Goal: Information Seeking & Learning: Compare options

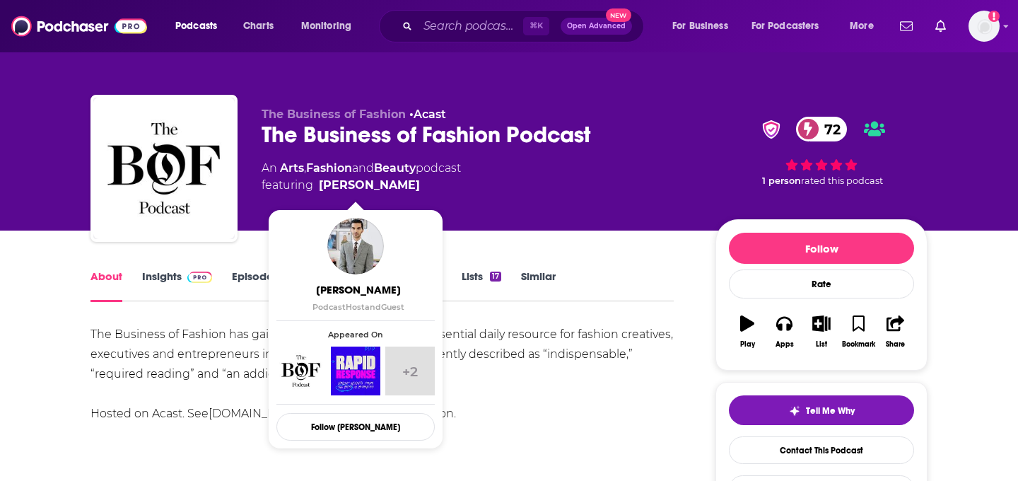
drag, startPoint x: 412, startPoint y: 186, endPoint x: 390, endPoint y: 184, distance: 22.0
click at [390, 184] on span "featuring [PERSON_NAME]" at bounding box center [361, 185] width 199 height 17
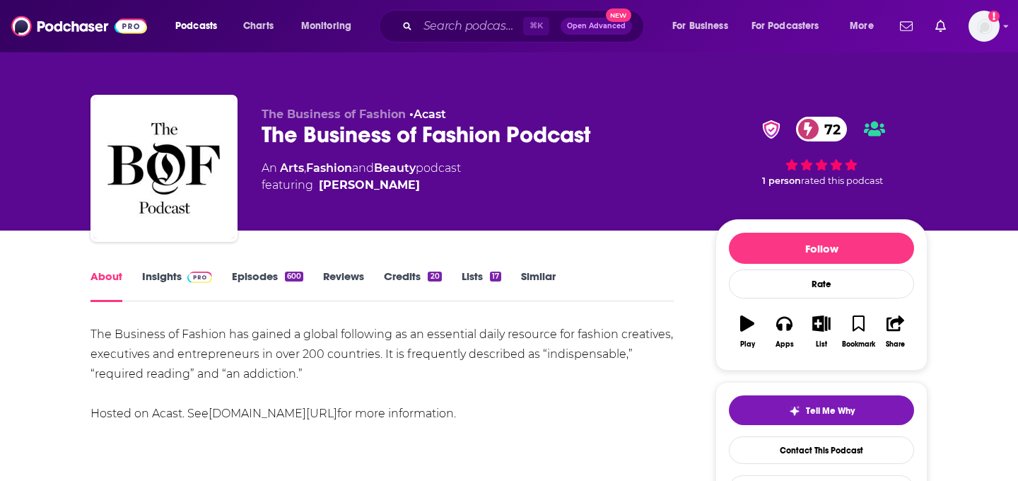
copy span "[PERSON_NAME]"
click at [207, 281] on img at bounding box center [199, 277] width 25 height 11
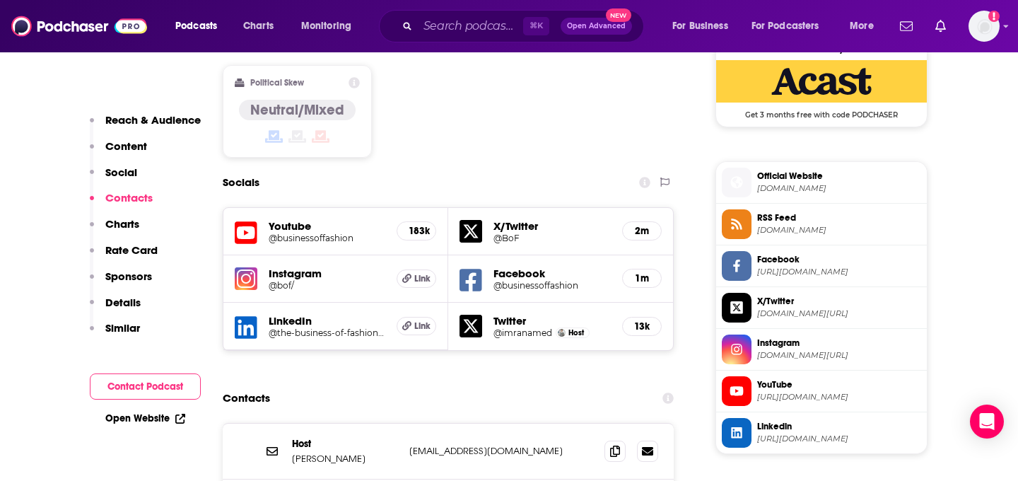
scroll to position [1302, 0]
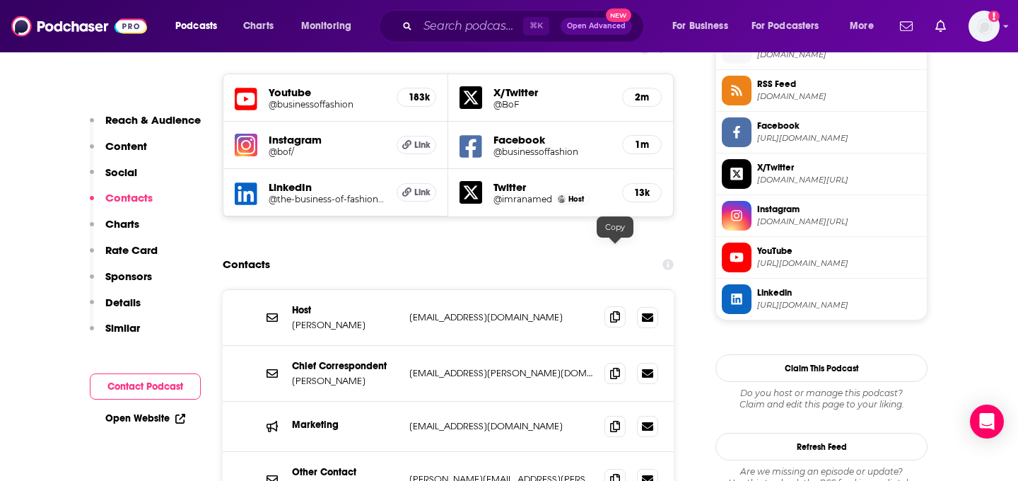
click at [621, 306] on span at bounding box center [615, 316] width 21 height 21
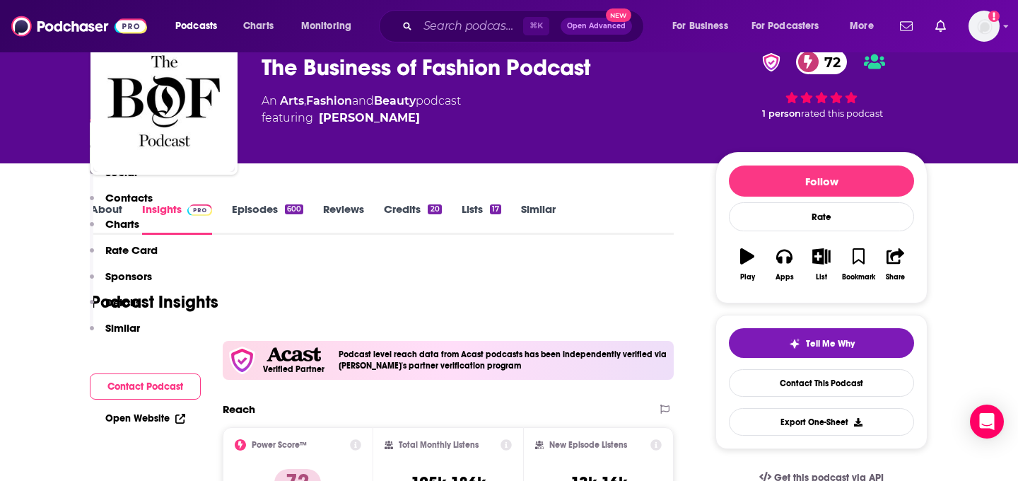
scroll to position [0, 0]
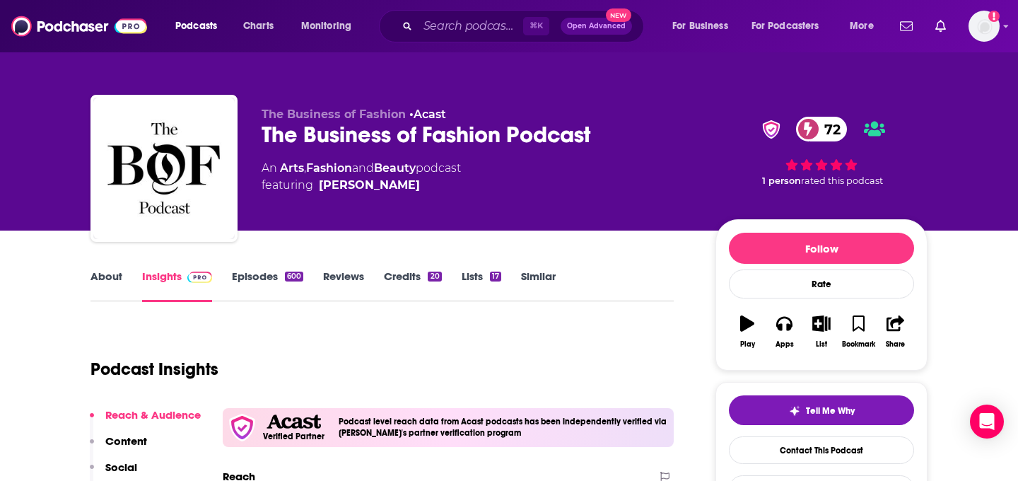
click at [540, 273] on link "Similar" at bounding box center [538, 285] width 35 height 33
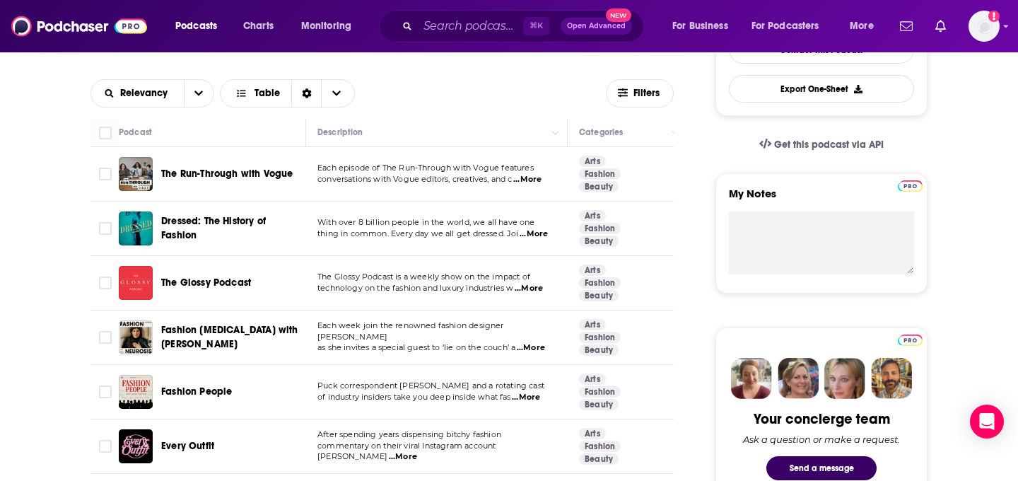
scroll to position [434, 0]
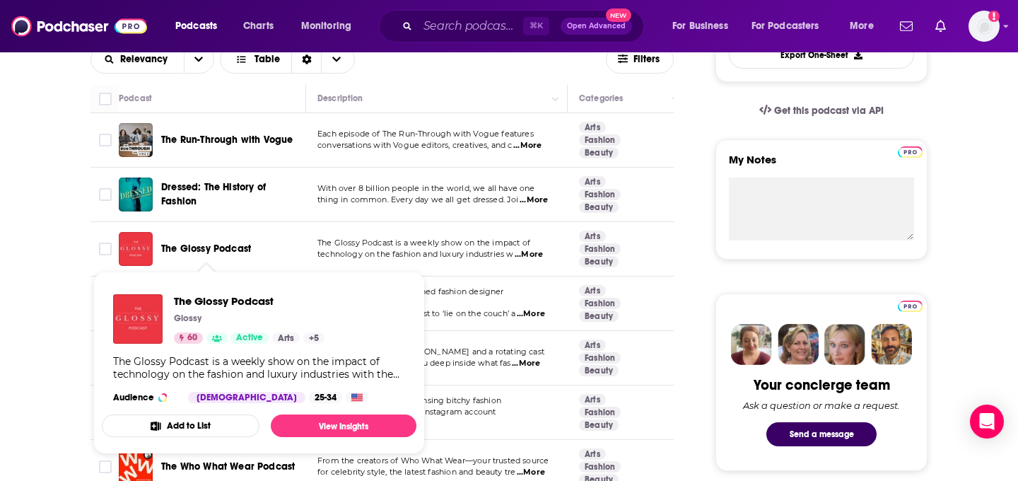
click at [239, 250] on span "The Glossy Podcast" at bounding box center [206, 249] width 90 height 12
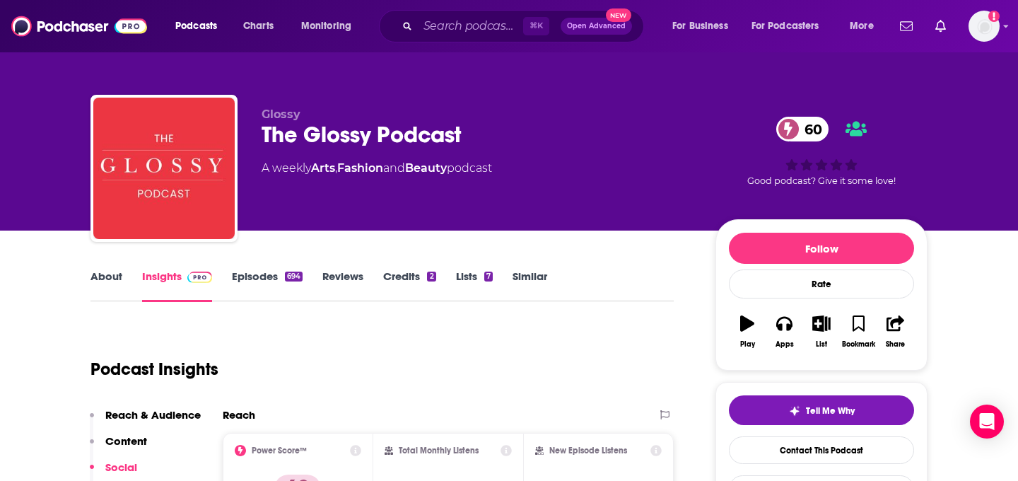
click at [116, 281] on link "About" at bounding box center [107, 285] width 32 height 33
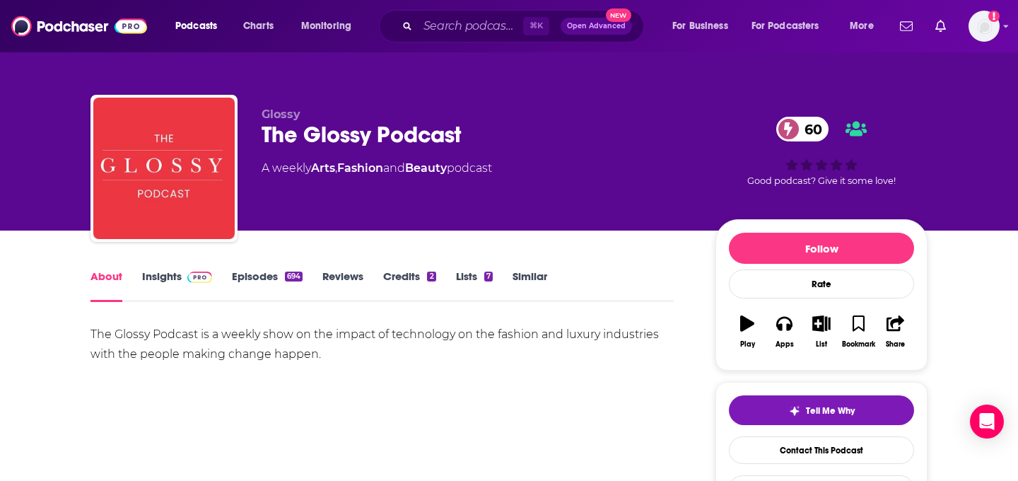
scroll to position [45, 0]
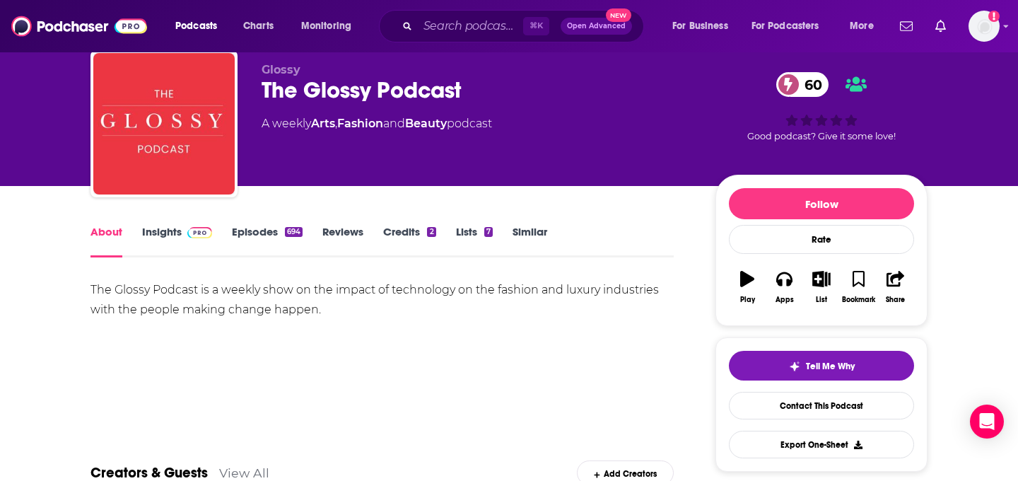
click at [273, 235] on link "Episodes 694" at bounding box center [267, 241] width 71 height 33
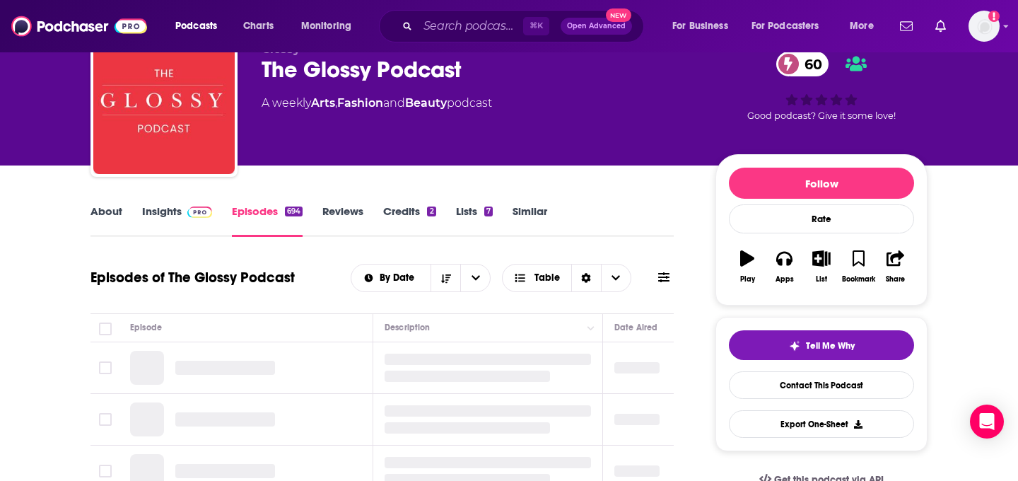
scroll to position [78, 0]
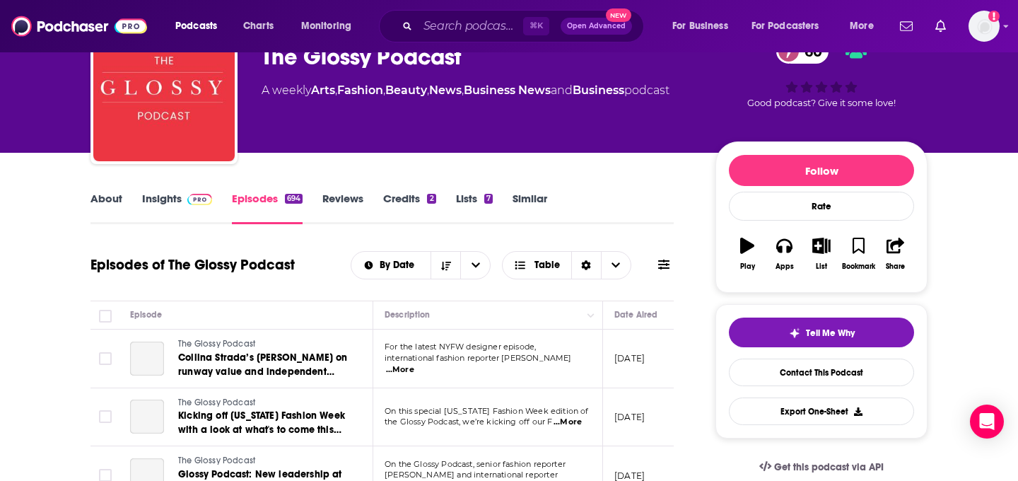
click at [177, 223] on link "Insights" at bounding box center [177, 208] width 70 height 33
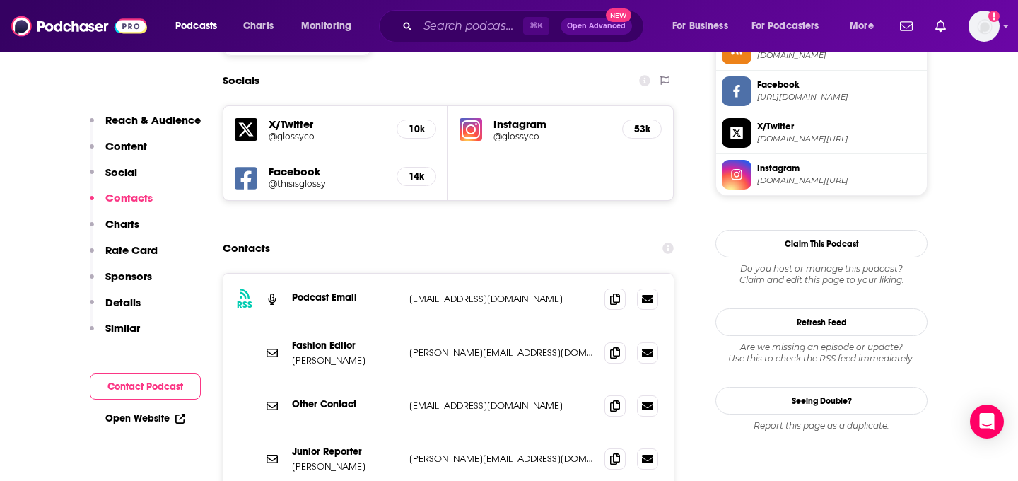
scroll to position [1214, 0]
click at [612, 292] on icon at bounding box center [615, 297] width 10 height 11
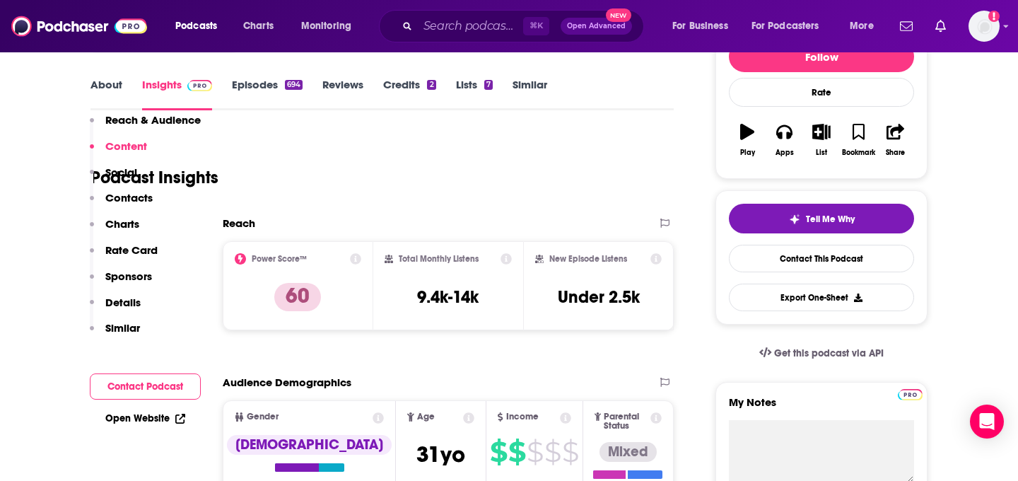
scroll to position [0, 0]
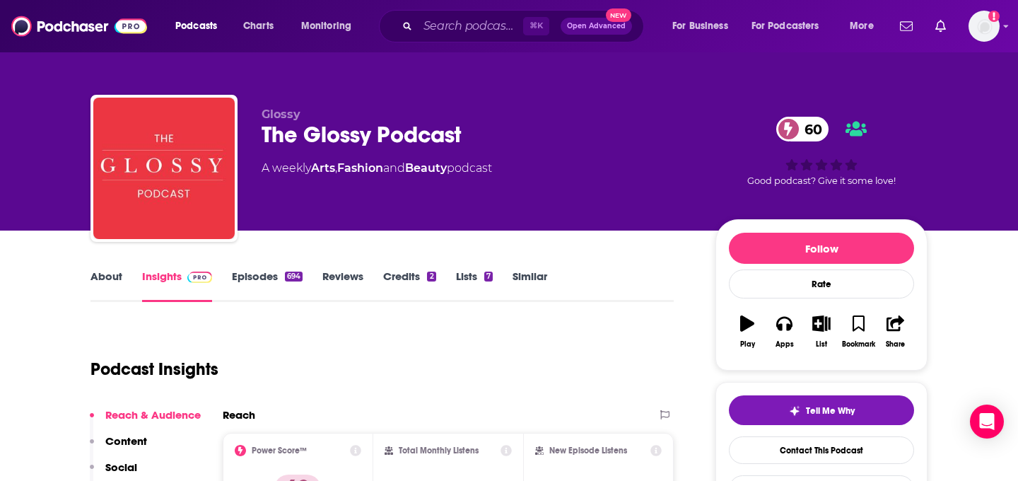
click at [542, 273] on link "Similar" at bounding box center [530, 285] width 35 height 33
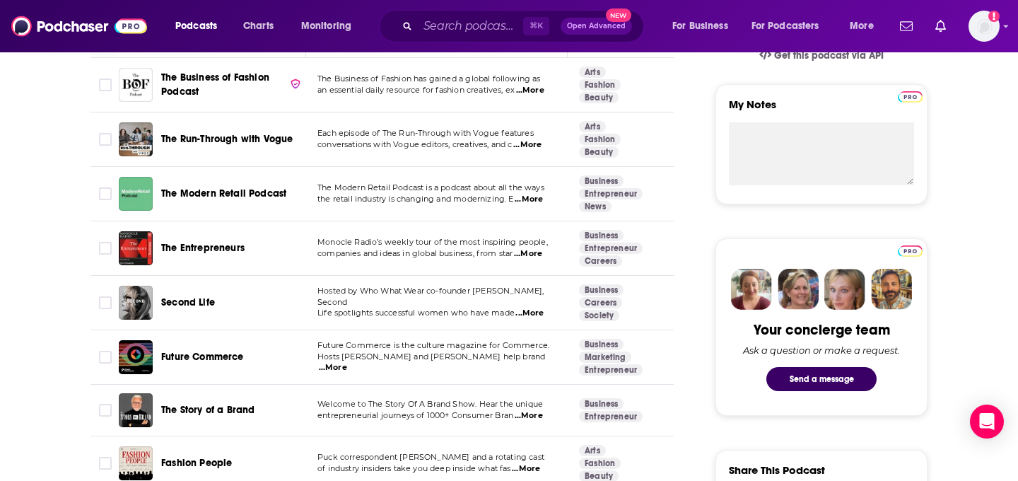
scroll to position [496, 0]
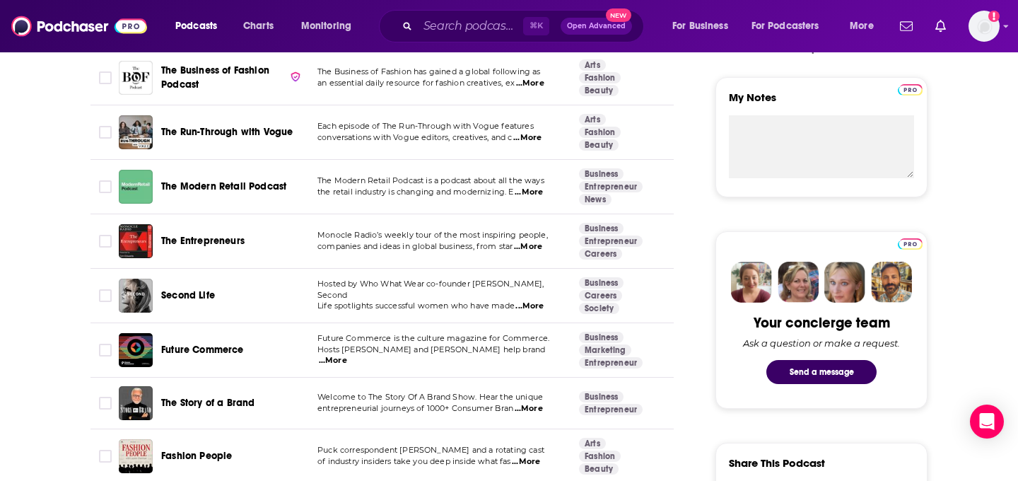
click at [535, 196] on span "...More" at bounding box center [529, 192] width 28 height 11
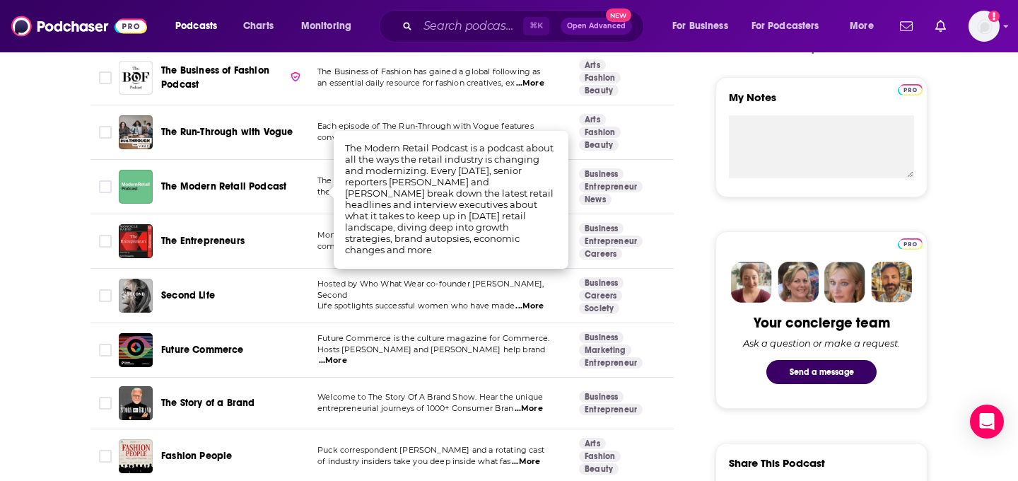
click at [216, 185] on span "The Modern Retail Podcast" at bounding box center [223, 186] width 125 height 12
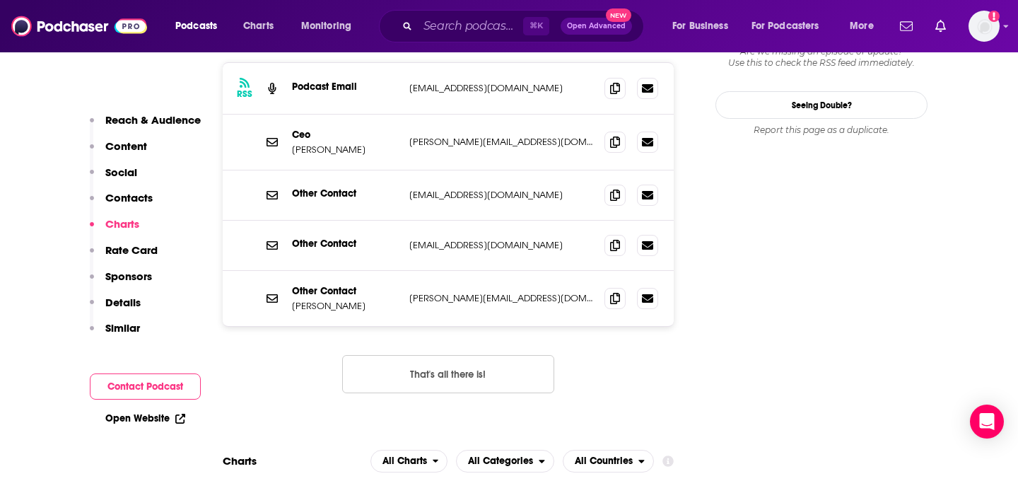
scroll to position [1302, 0]
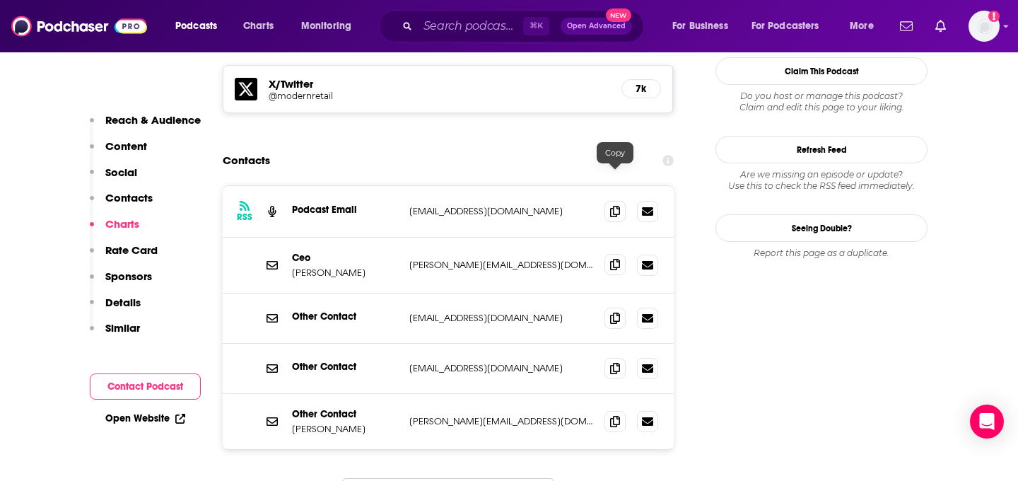
click at [612, 259] on icon at bounding box center [615, 264] width 10 height 11
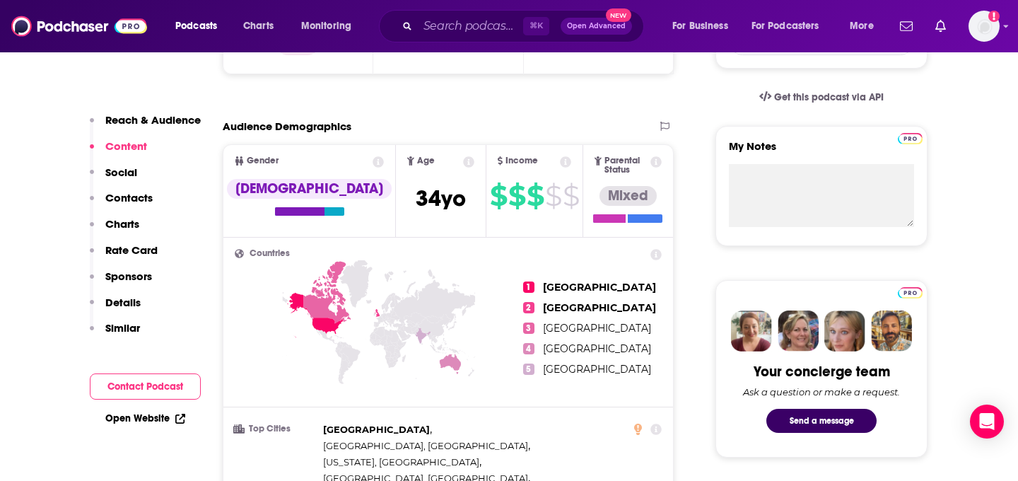
scroll to position [130, 0]
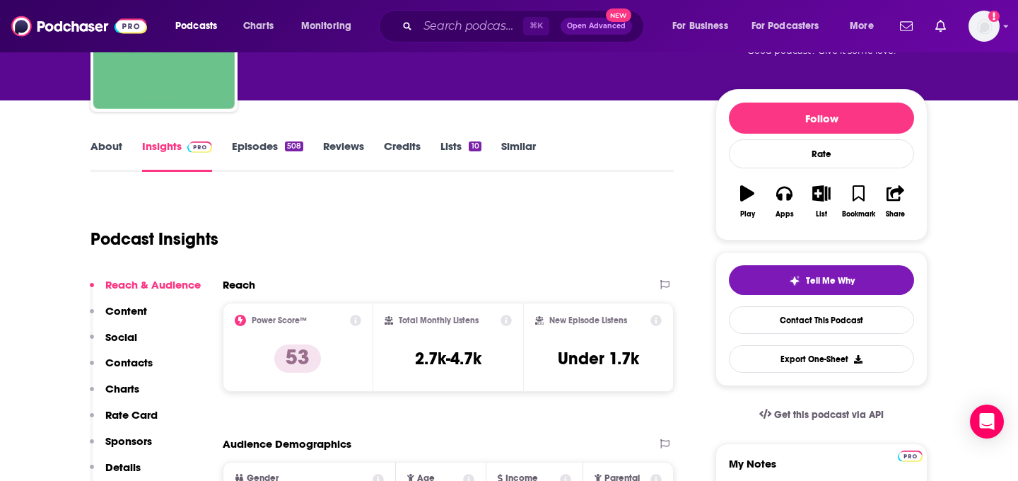
click at [117, 162] on link "About" at bounding box center [107, 155] width 32 height 33
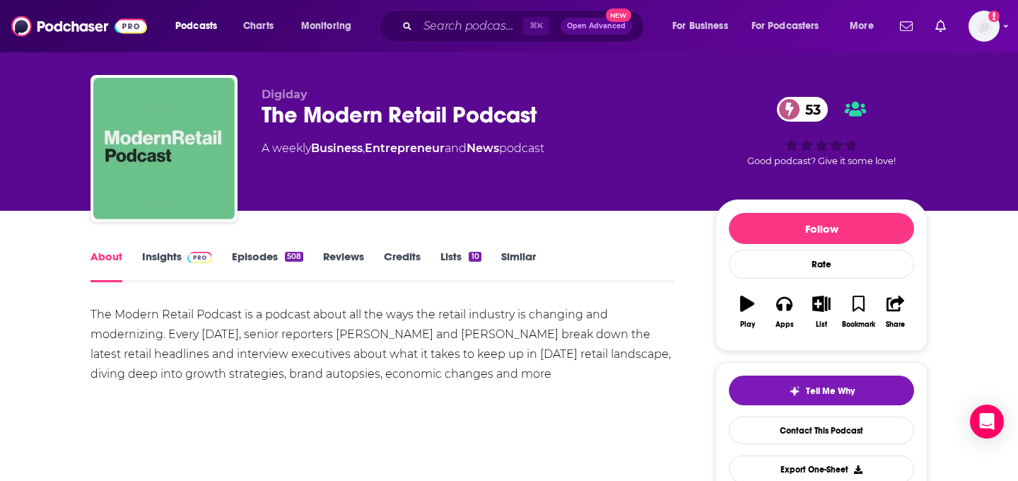
scroll to position [40, 0]
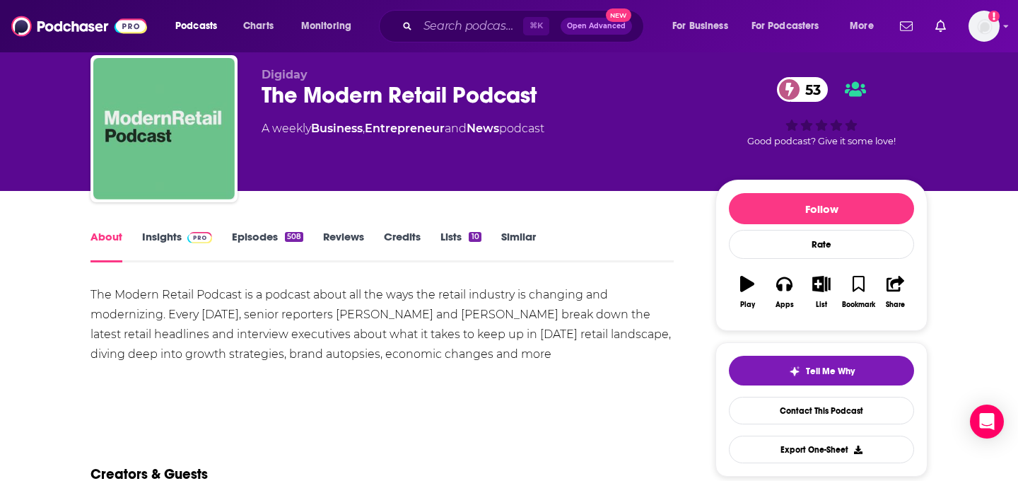
click at [352, 314] on div "The Modern Retail Podcast is a podcast about all the ways the retail industry i…" at bounding box center [382, 324] width 583 height 79
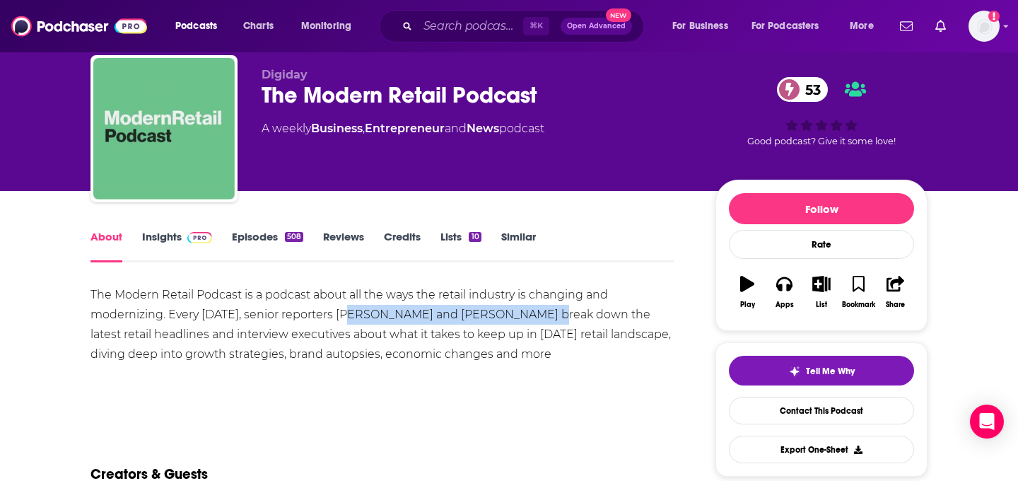
drag, startPoint x: 351, startPoint y: 314, endPoint x: 529, endPoint y: 321, distance: 178.3
click at [529, 321] on div "The Modern Retail Podcast is a podcast about all the ways the retail industry i…" at bounding box center [382, 324] width 583 height 79
copy div "[PERSON_NAME] and [PERSON_NAME]"
click at [190, 240] on img at bounding box center [199, 237] width 25 height 11
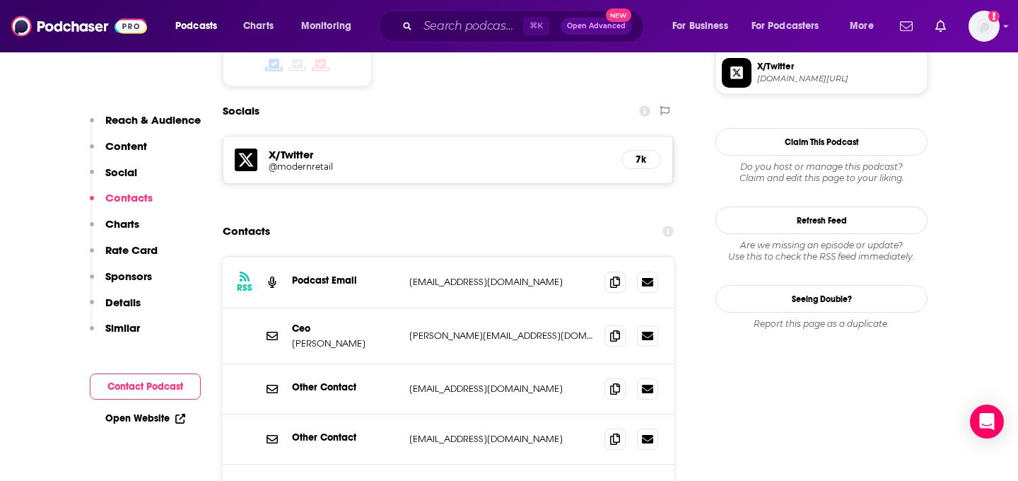
scroll to position [1233, 0]
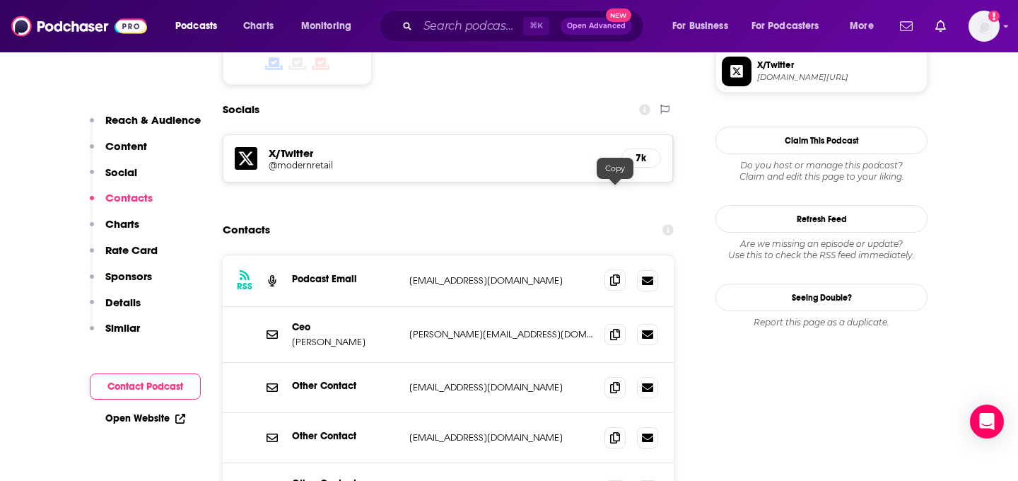
click at [615, 269] on span at bounding box center [615, 279] width 21 height 21
click at [614, 328] on icon at bounding box center [615, 333] width 10 height 11
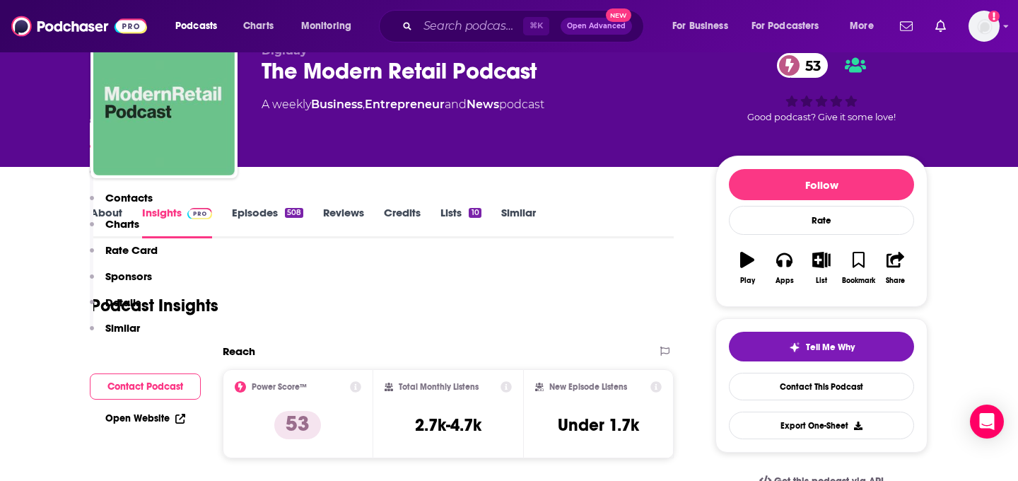
scroll to position [0, 0]
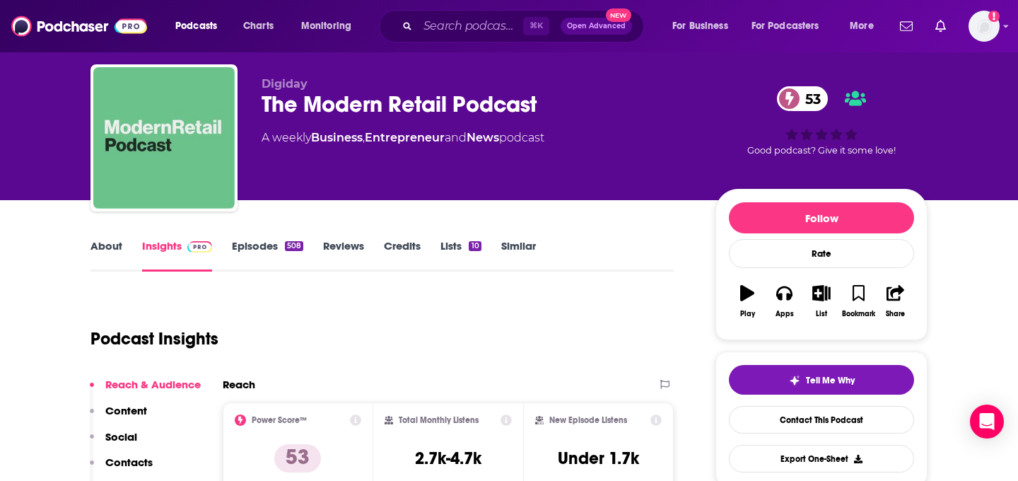
scroll to position [34, 0]
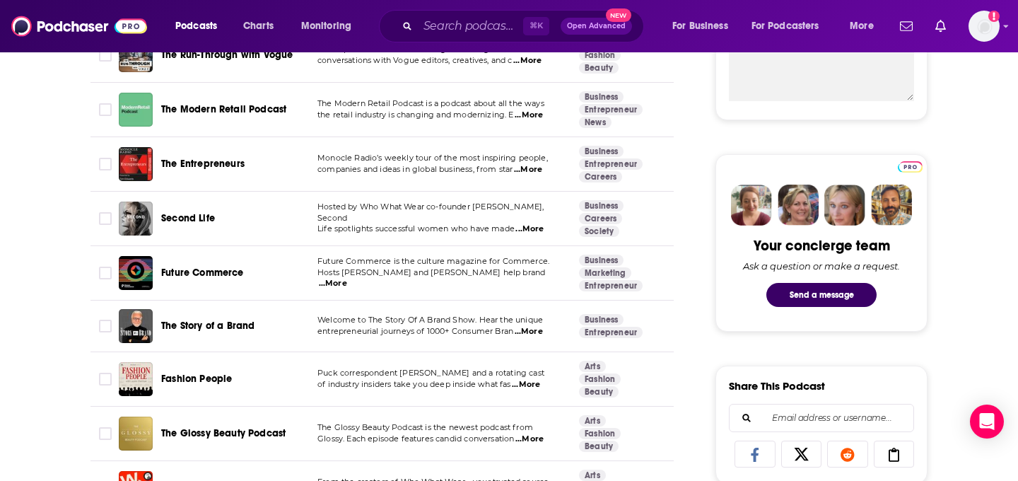
scroll to position [575, 0]
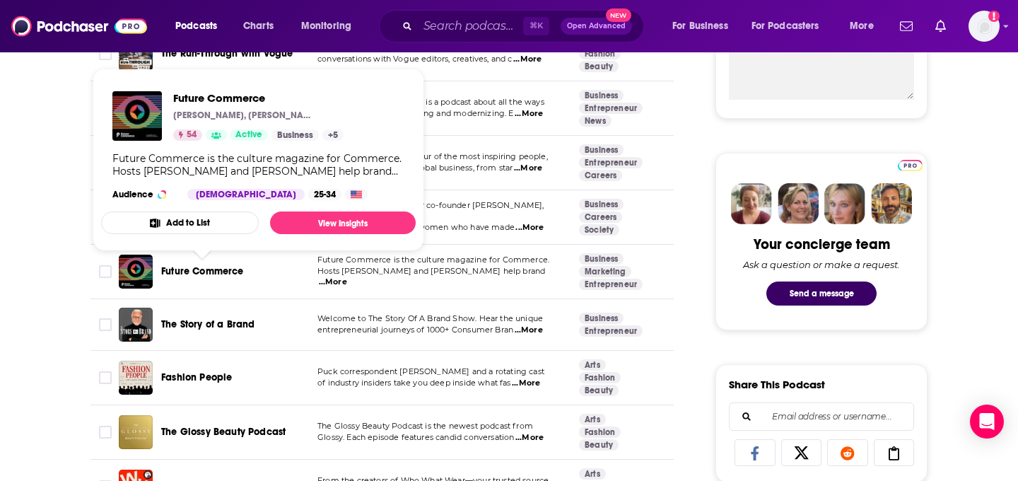
click at [384, 170] on div "Future Commerce is the culture magazine for Commerce. Hosts [PERSON_NAME] and […" at bounding box center [258, 164] width 292 height 25
click at [426, 276] on span "Hosts [PERSON_NAME] and [PERSON_NAME] help brand" at bounding box center [431, 271] width 228 height 10
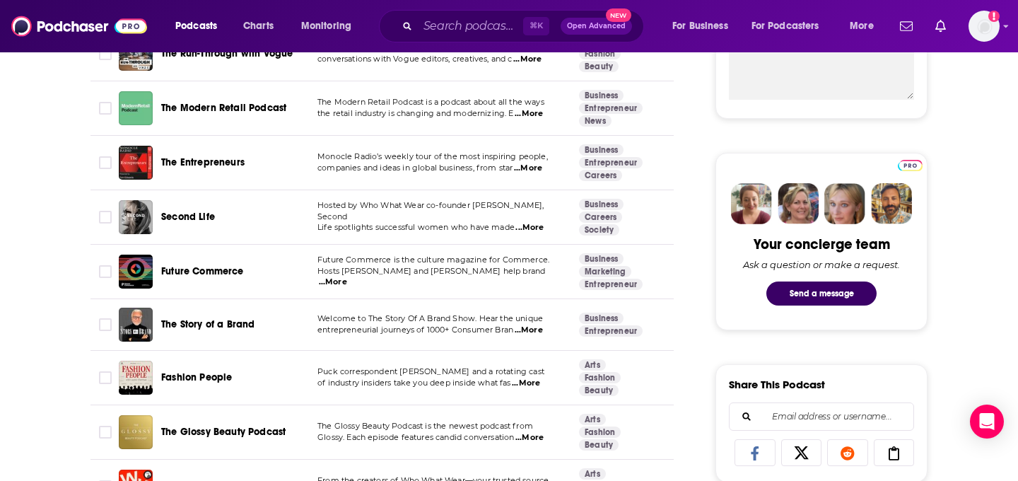
click at [216, 275] on span "Future Commerce" at bounding box center [202, 271] width 83 height 12
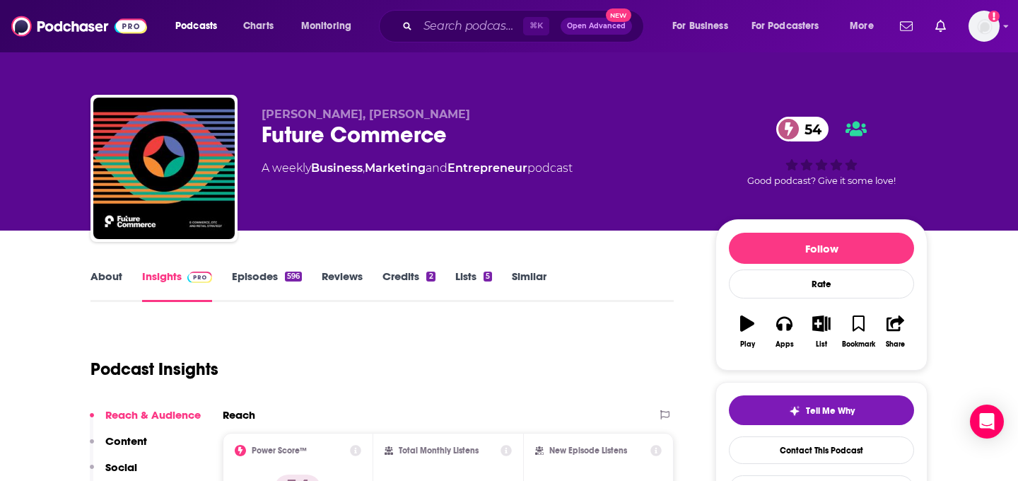
click at [120, 284] on link "About" at bounding box center [107, 285] width 32 height 33
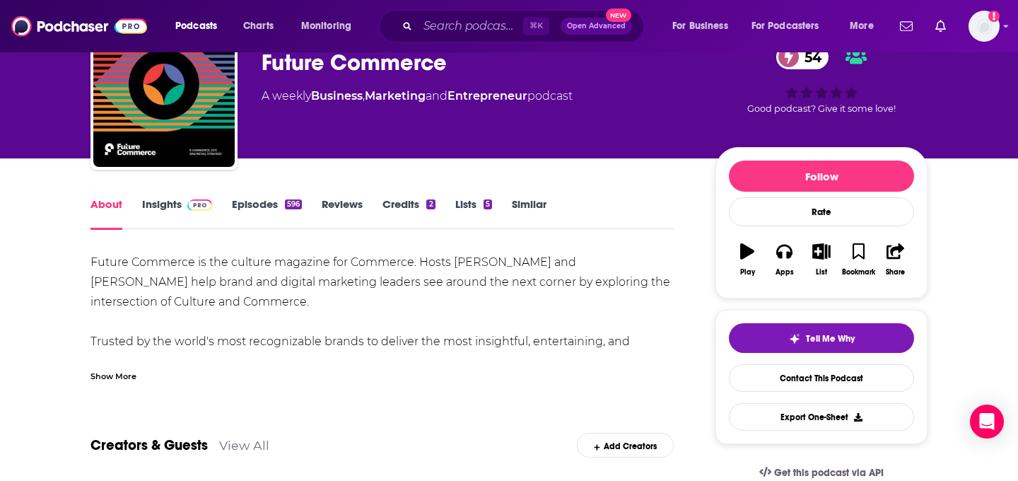
scroll to position [73, 0]
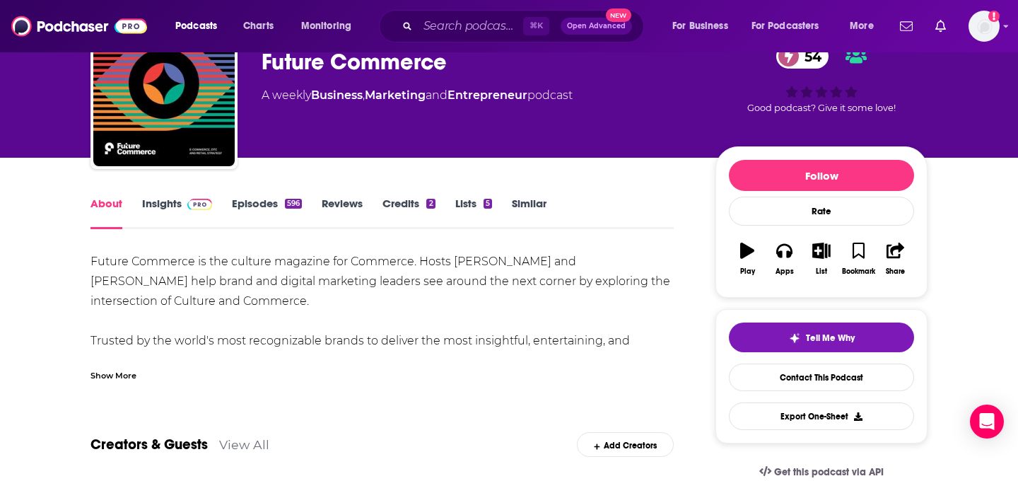
click at [124, 379] on div "Show More" at bounding box center [114, 374] width 46 height 13
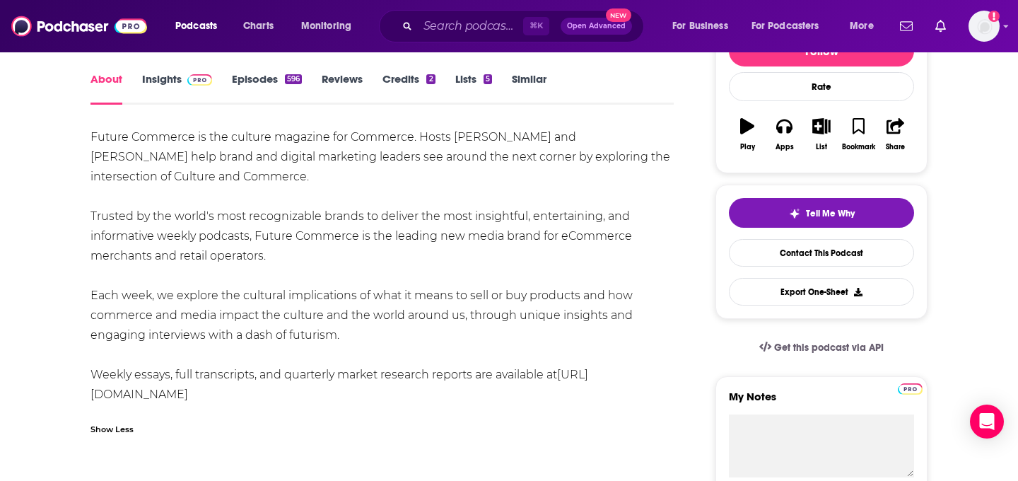
scroll to position [199, 0]
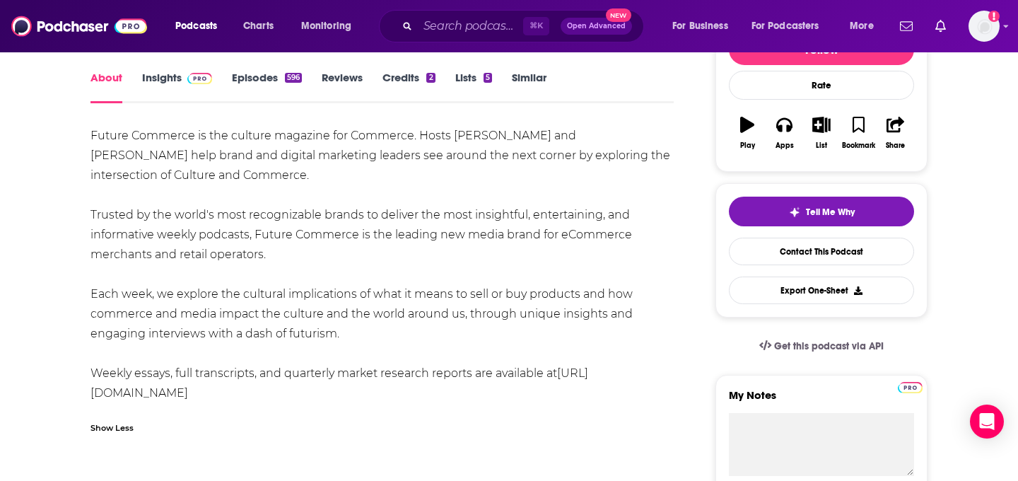
click at [404, 98] on link "Credits 2" at bounding box center [409, 87] width 52 height 33
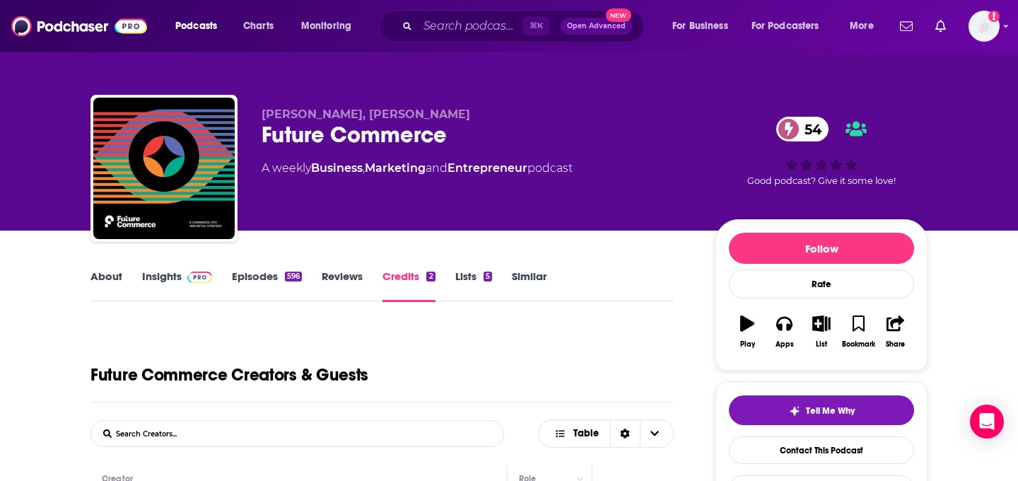
click at [185, 281] on span at bounding box center [197, 275] width 30 height 13
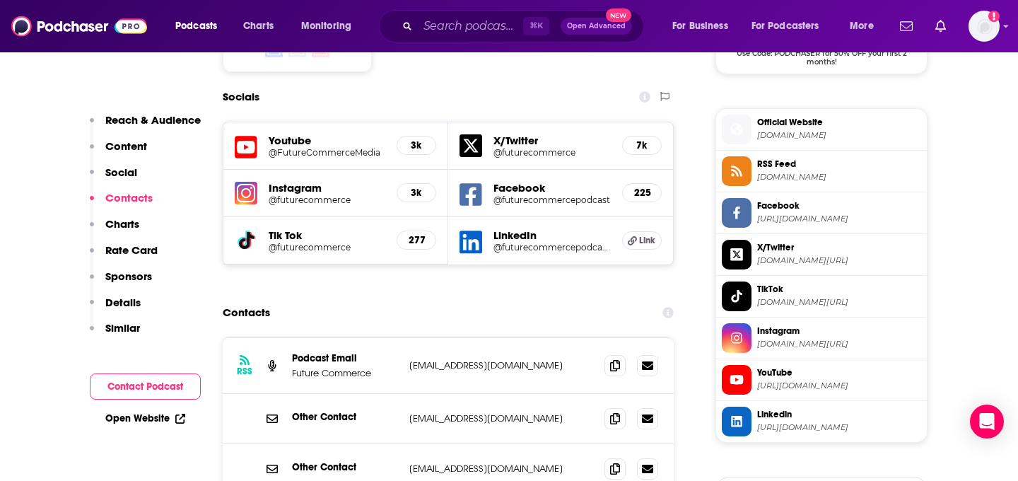
scroll to position [1235, 0]
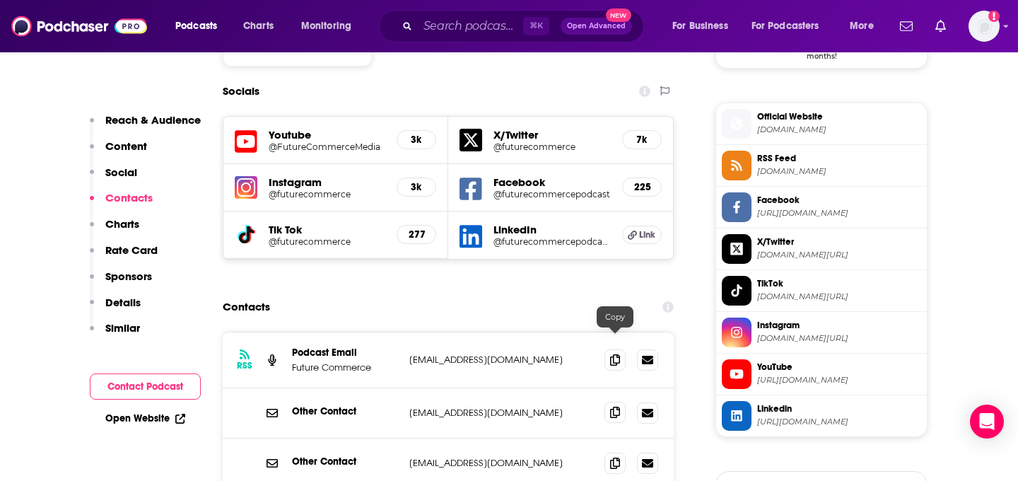
click at [615, 407] on icon at bounding box center [615, 412] width 10 height 11
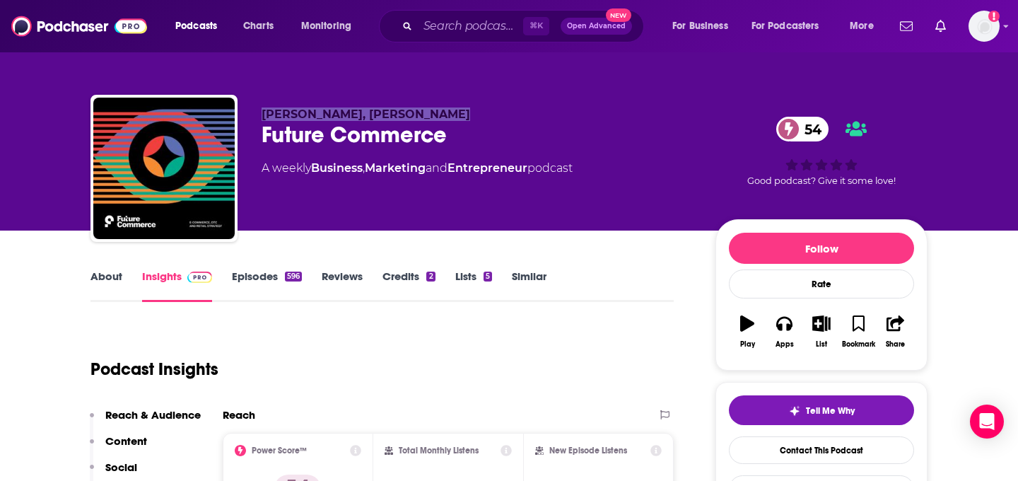
drag, startPoint x: 262, startPoint y: 111, endPoint x: 445, endPoint y: 110, distance: 182.4
click at [445, 110] on p "[PERSON_NAME], [PERSON_NAME]" at bounding box center [477, 113] width 431 height 13
copy span "[PERSON_NAME], [PERSON_NAME]"
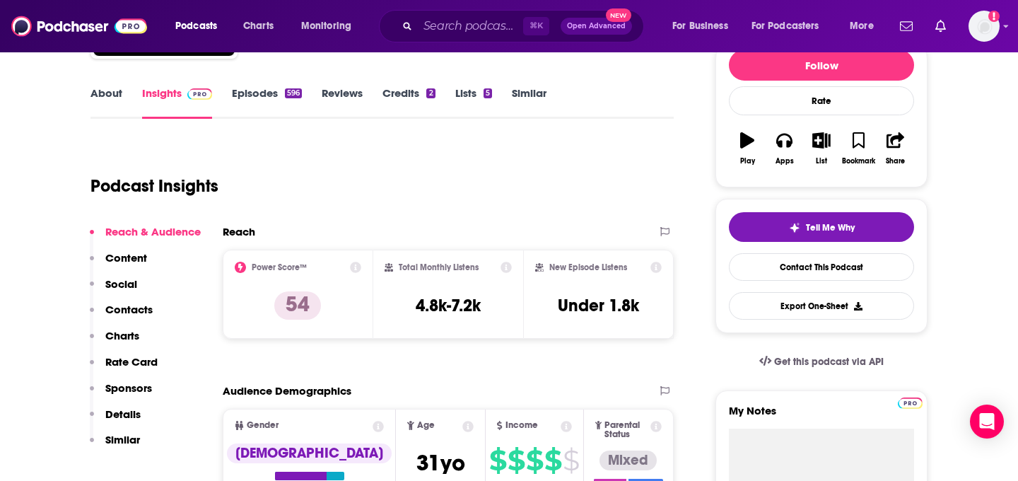
scroll to position [185, 0]
